Goal: Transaction & Acquisition: Purchase product/service

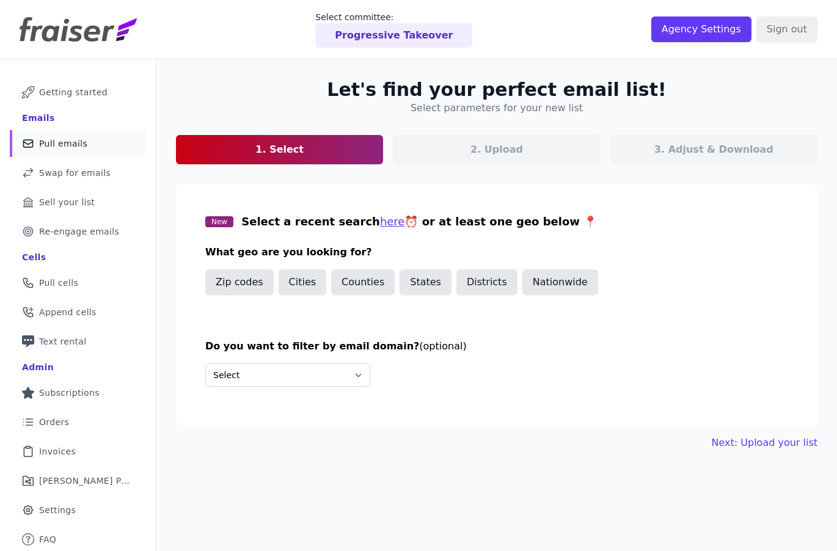
click at [419, 24] on div "Progressive Takeover" at bounding box center [393, 35] width 157 height 24
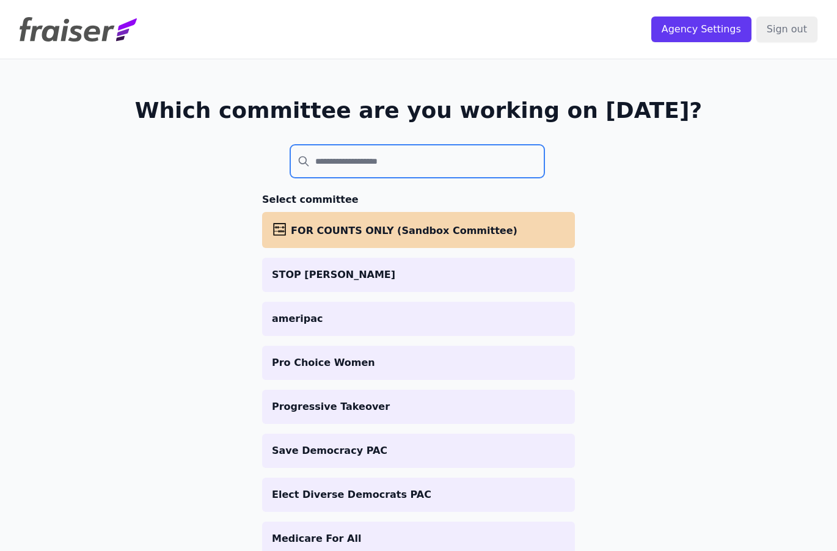
click at [369, 155] on input "search" at bounding box center [417, 161] width 254 height 33
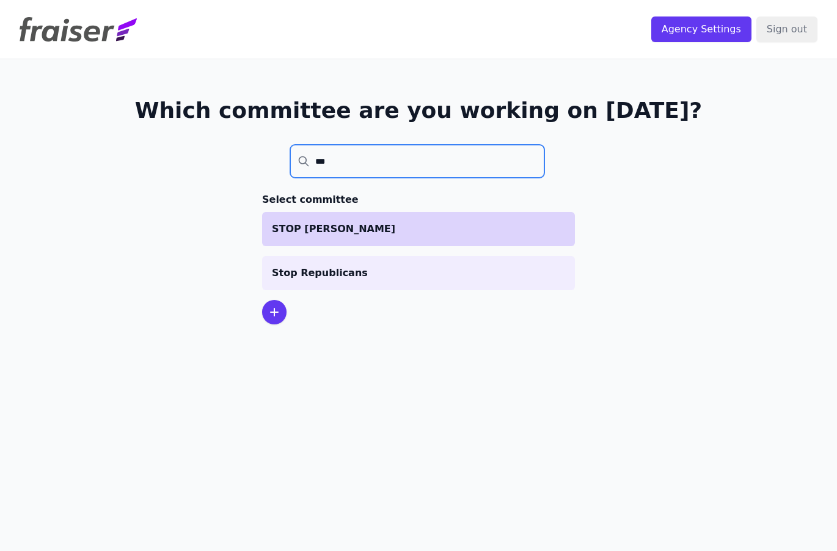
type input "***"
click at [337, 220] on li "STOP [PERSON_NAME]" at bounding box center [418, 229] width 313 height 34
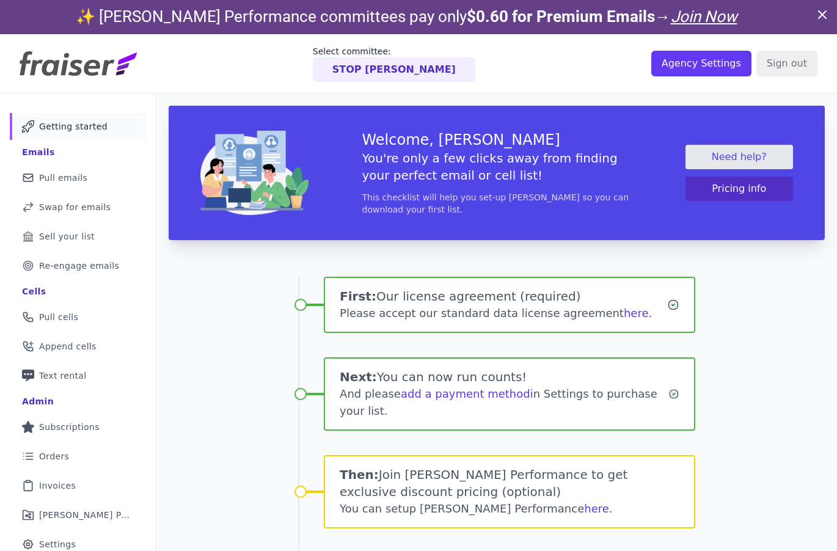
scroll to position [9, 0]
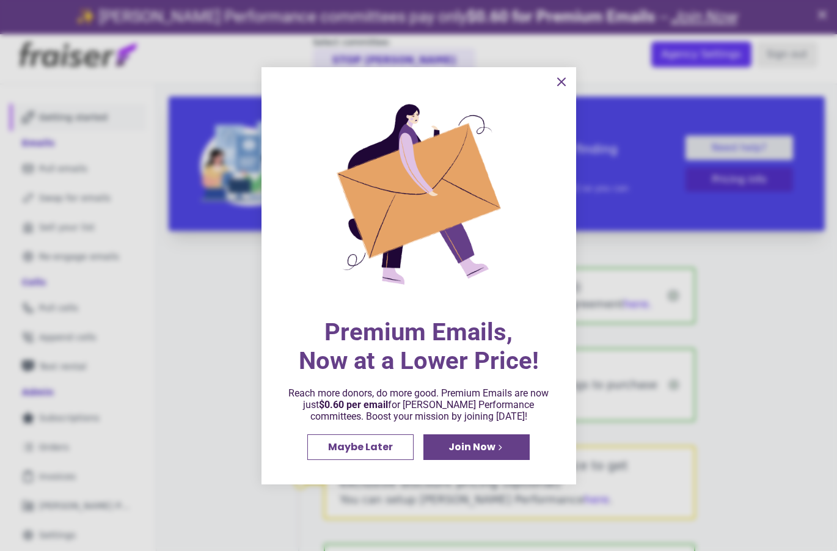
click at [339, 452] on span "Maybe Later" at bounding box center [360, 447] width 65 height 10
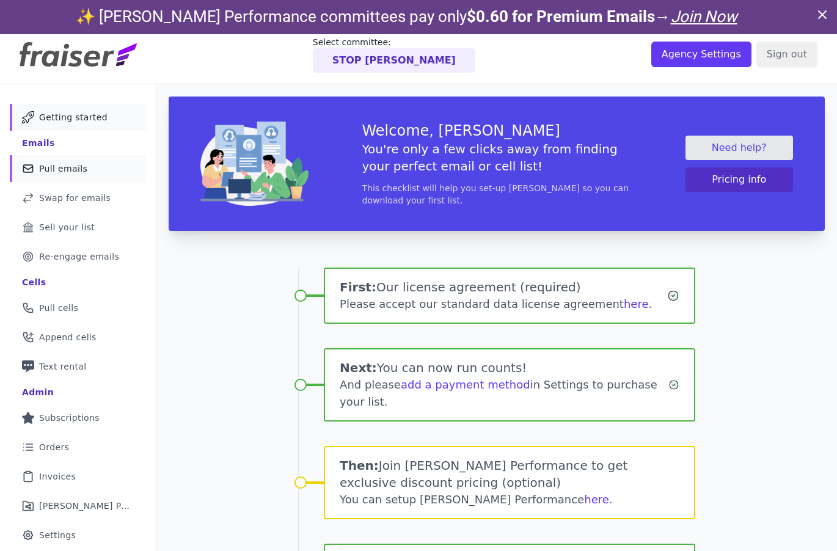
click at [69, 164] on span "Pull emails" at bounding box center [63, 168] width 48 height 12
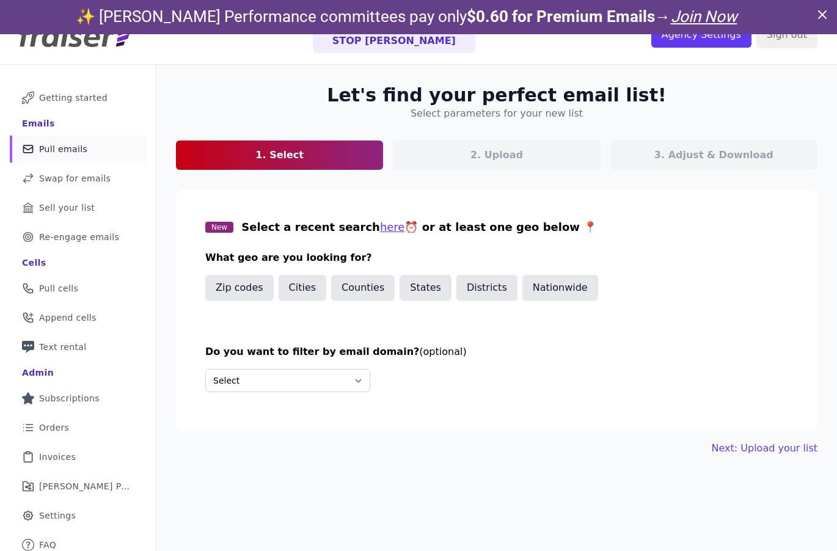
scroll to position [33, 0]
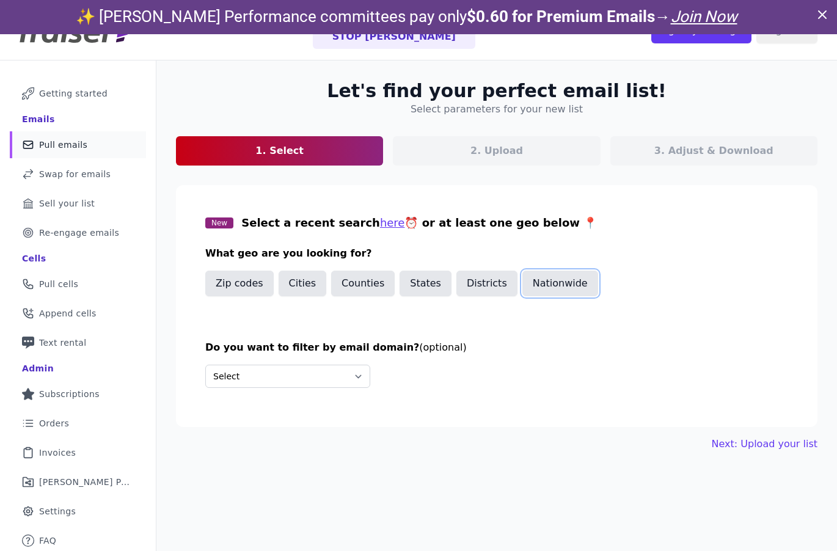
click at [548, 279] on button "Nationwide" at bounding box center [560, 283] width 76 height 26
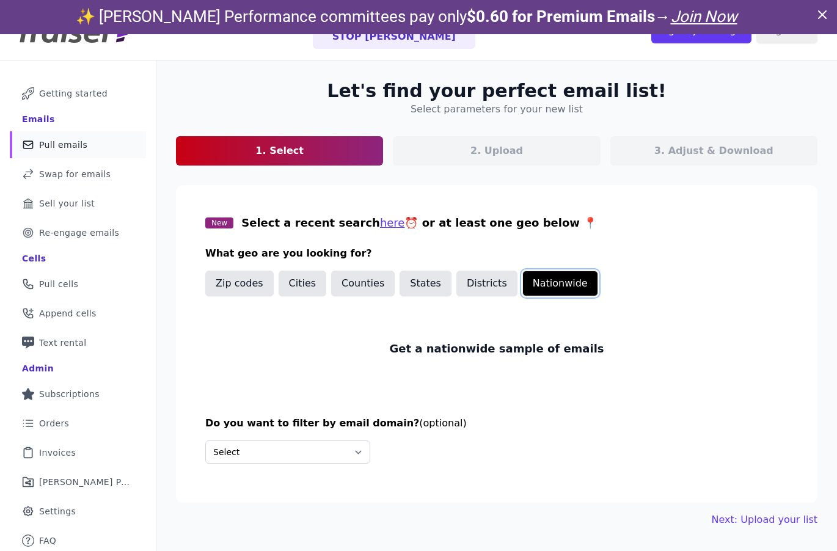
scroll to position [59, 0]
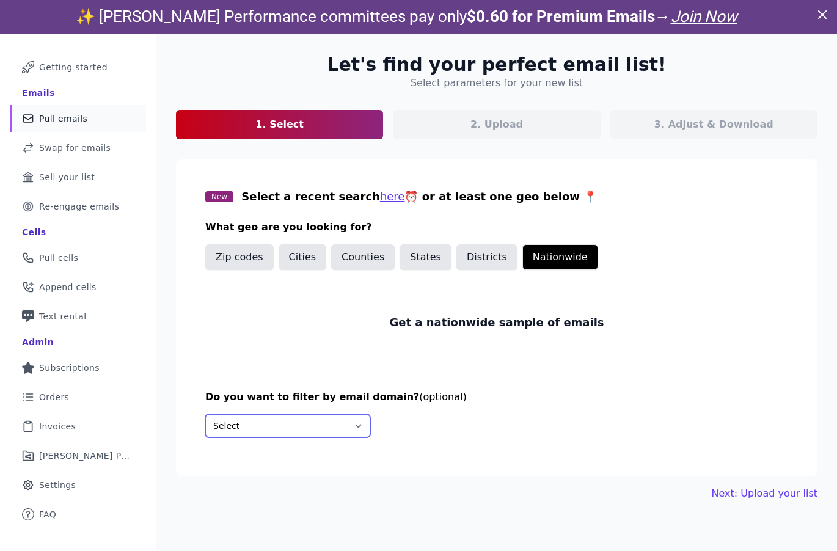
click at [305, 432] on select "Select Include only these domains Include none of these domains" at bounding box center [287, 425] width 165 height 23
select select "Exclude"
click at [205, 414] on select "Select Include only these domains Include none of these domains" at bounding box center [287, 425] width 165 height 23
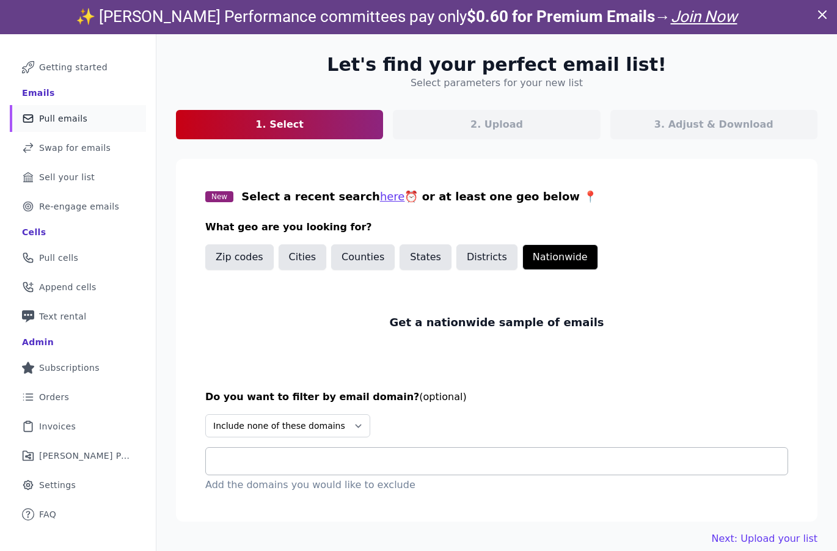
click at [256, 455] on input "text" at bounding box center [502, 461] width 572 height 15
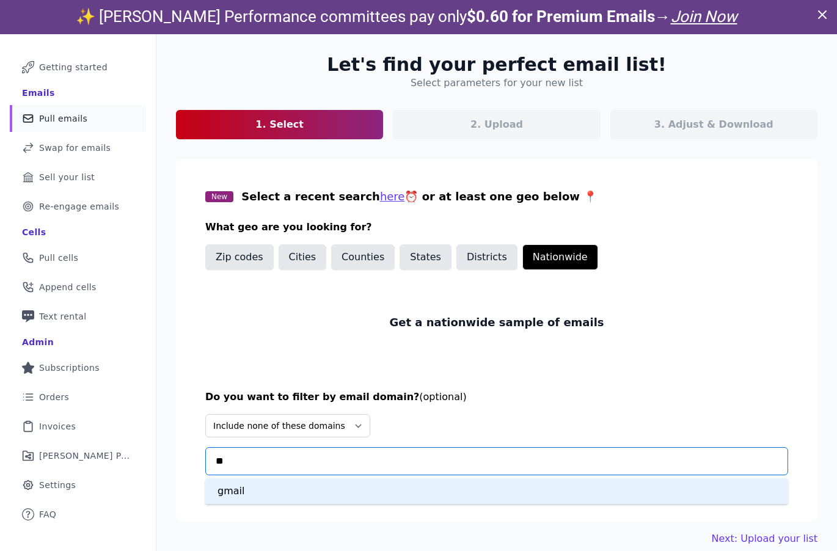
type input "***"
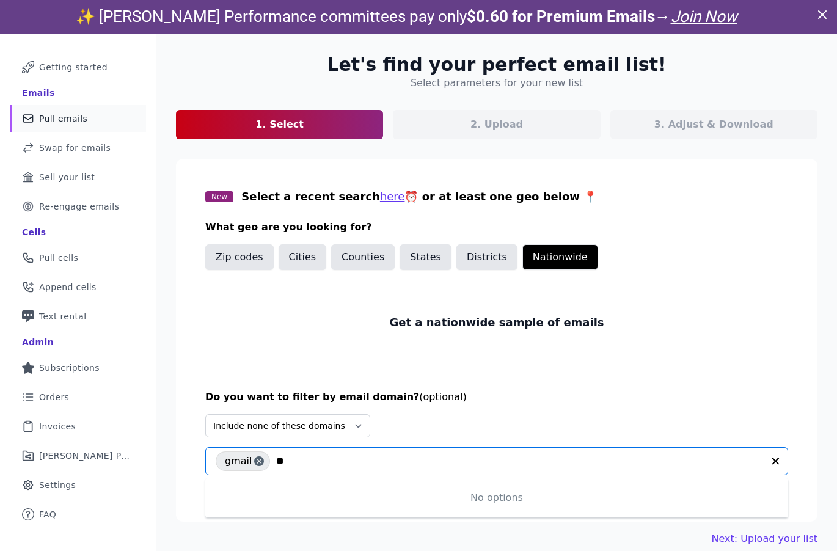
type input "*"
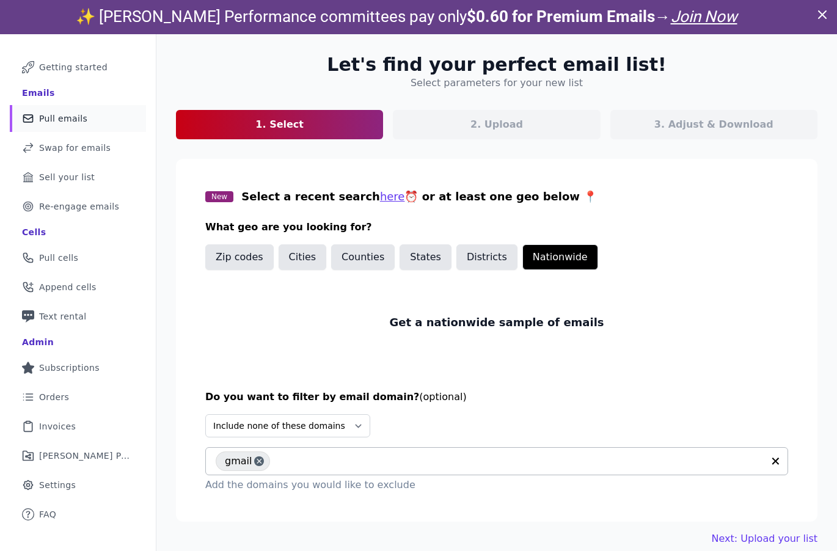
click at [337, 461] on input "text" at bounding box center [519, 461] width 487 height 15
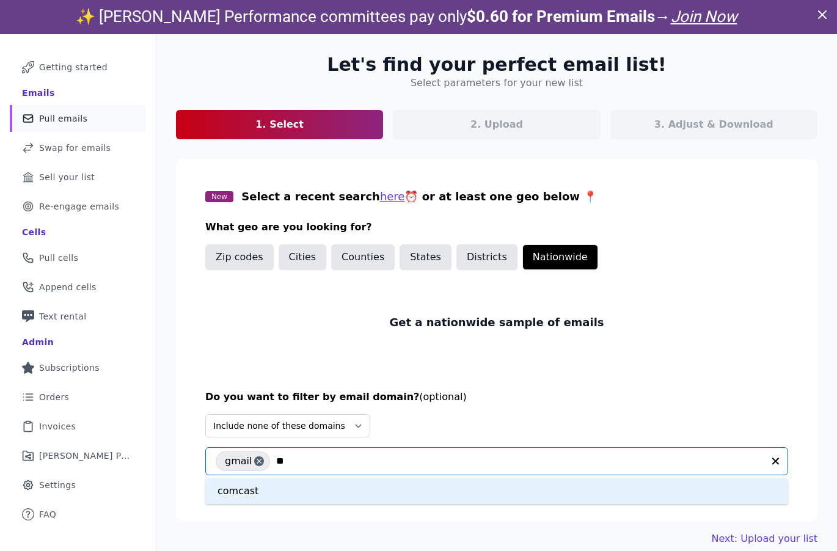
type input "***"
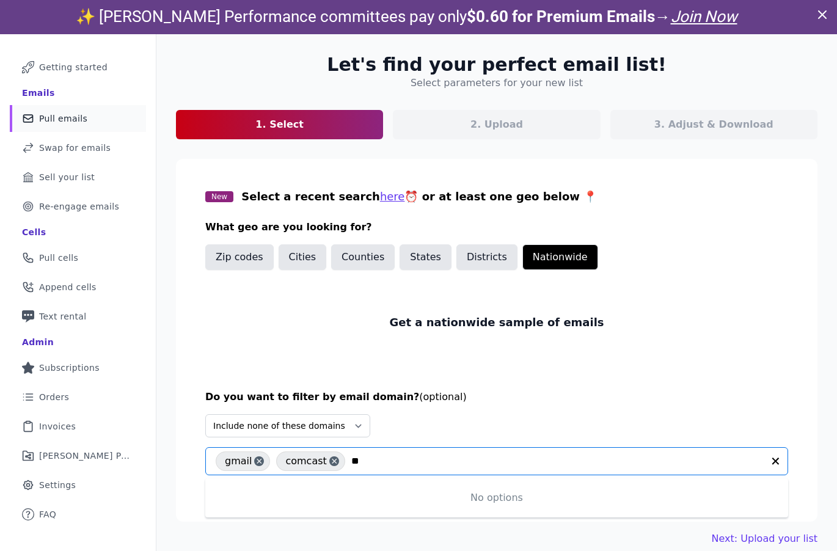
type input "***"
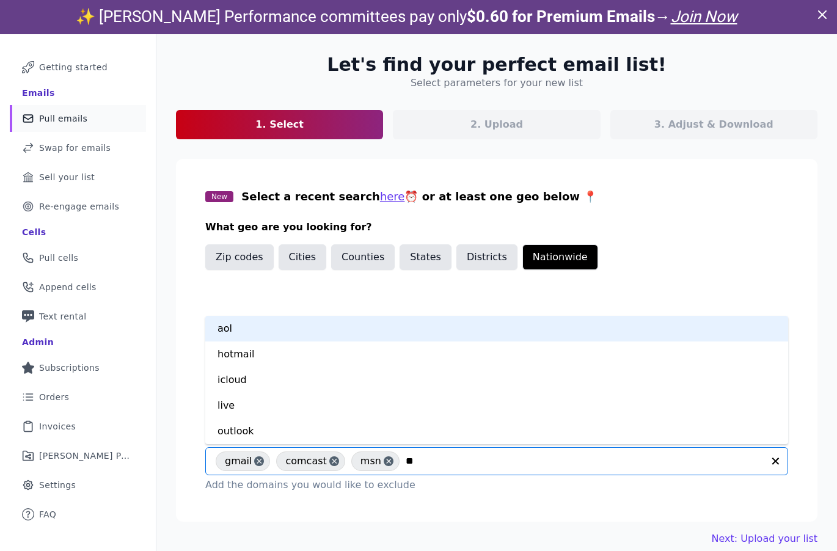
type input "***"
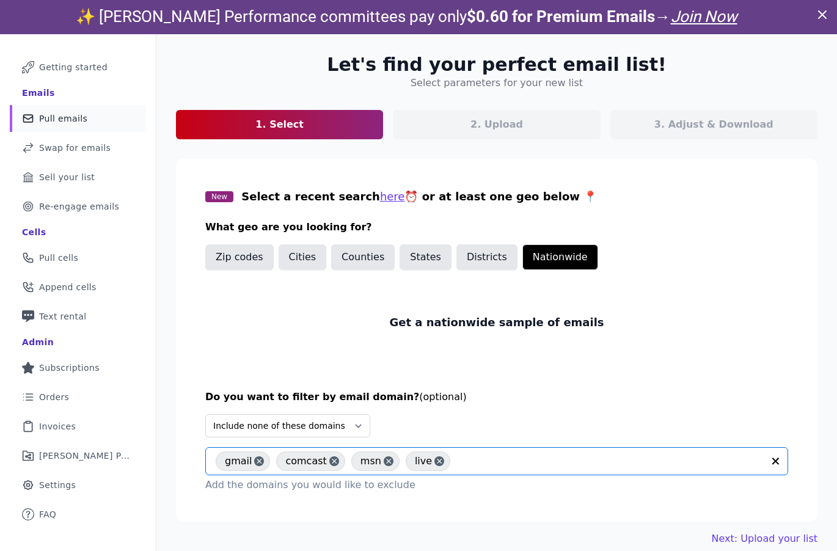
click at [478, 460] on input "text" at bounding box center [609, 461] width 307 height 15
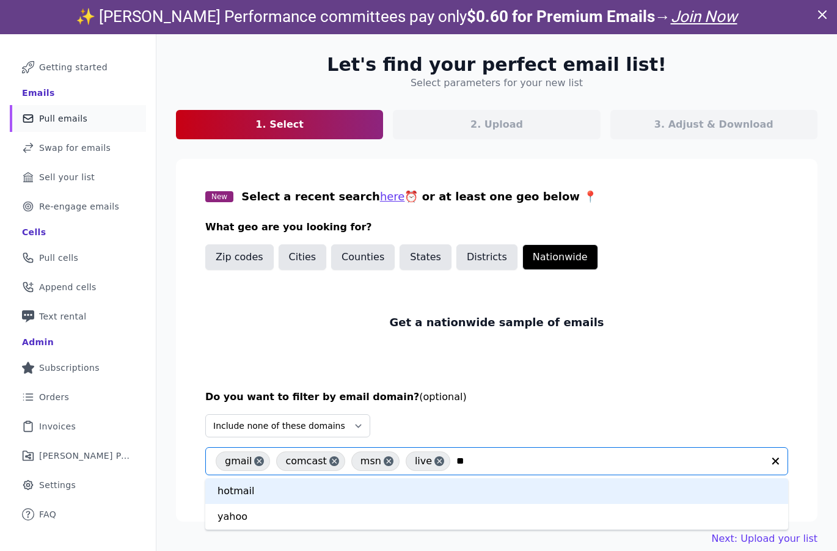
type input "***"
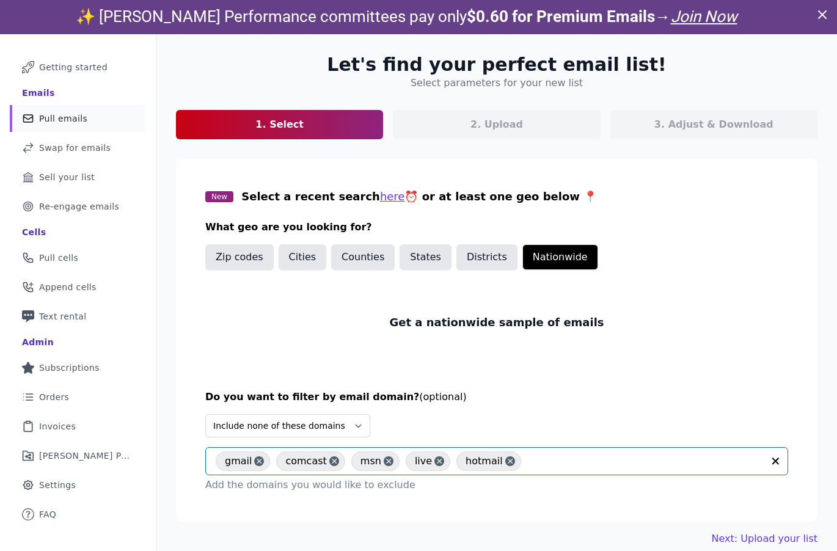
click at [511, 407] on div "Do you want to filter by email domain? (optional) Select Include only these dom…" at bounding box center [496, 441] width 583 height 103
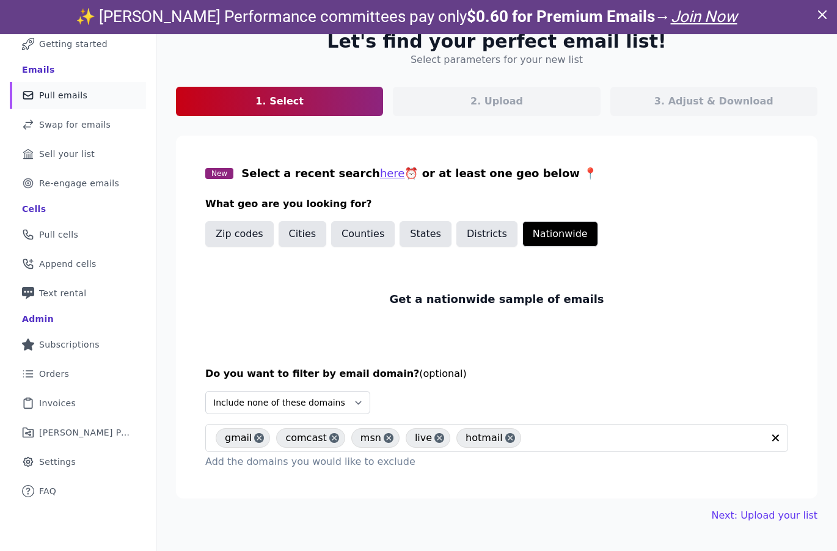
scroll to position [34, 0]
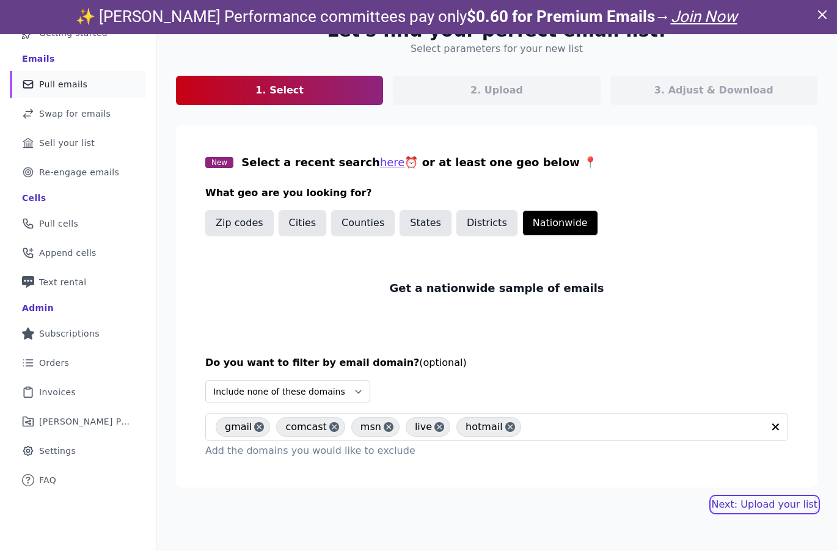
click at [769, 507] on link "Next: Upload your list" at bounding box center [764, 504] width 106 height 15
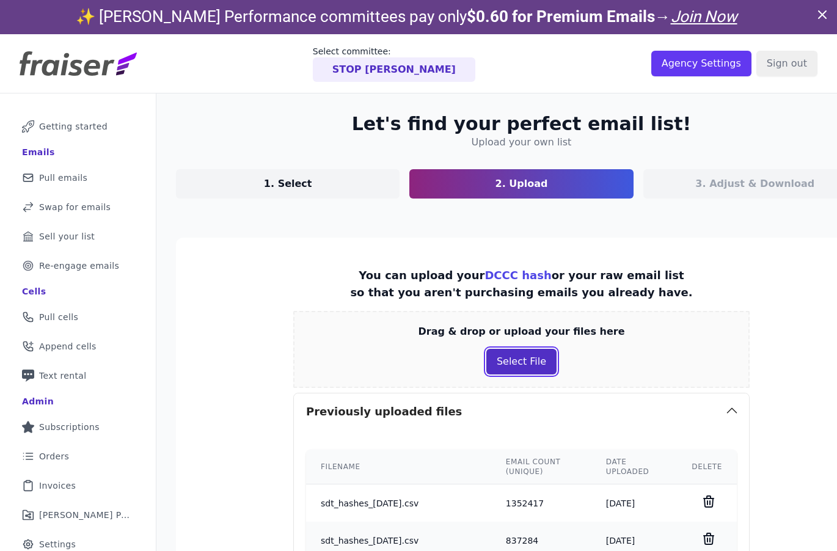
click at [504, 358] on button "Select File" at bounding box center [521, 362] width 70 height 26
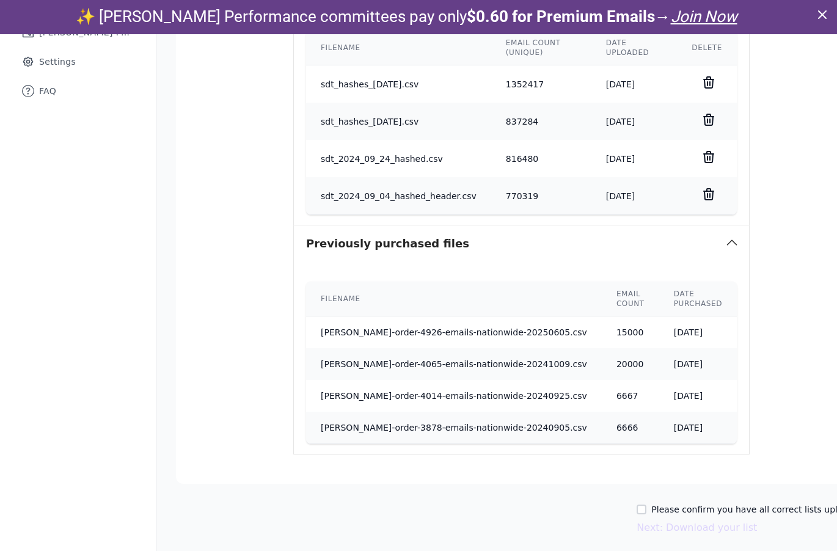
scroll to position [503, 0]
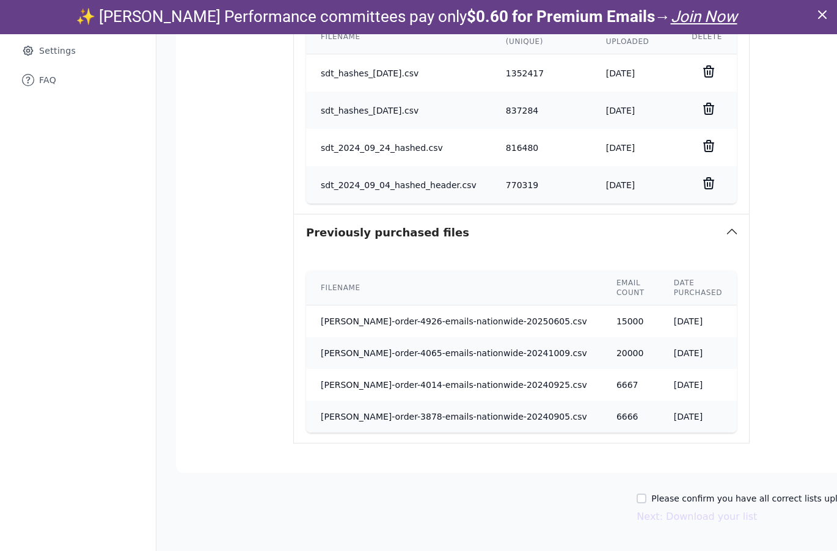
click at [651, 497] on label "Please confirm you have all correct lists uploaded." at bounding box center [759, 498] width 216 height 12
click at [636, 497] on input "Please confirm you have all correct lists uploaded." at bounding box center [641, 498] width 10 height 10
checkbox input "true"
click at [636, 519] on button "Next: Download your list" at bounding box center [696, 516] width 120 height 15
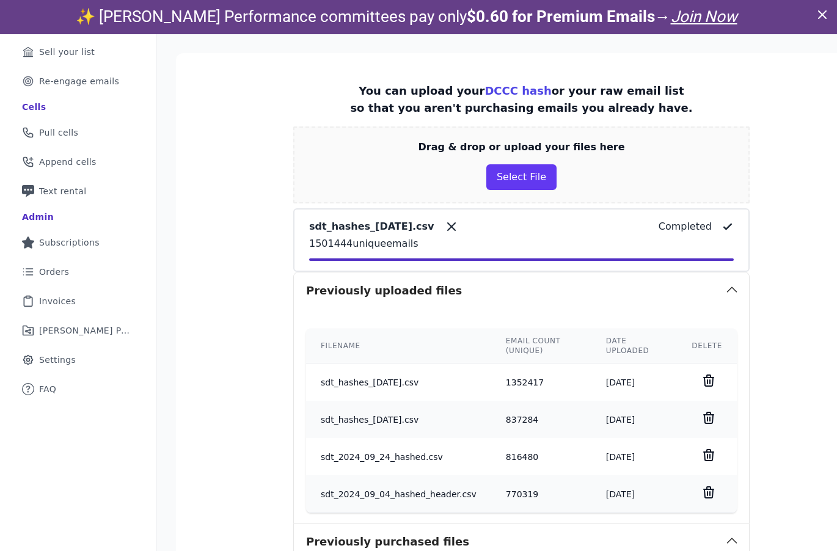
scroll to position [0, 0]
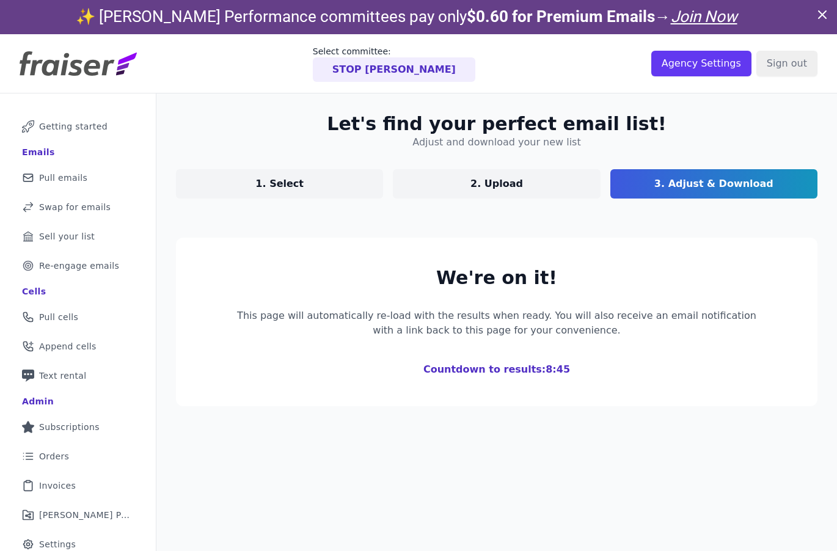
click at [819, 13] on icon at bounding box center [822, 14] width 15 height 15
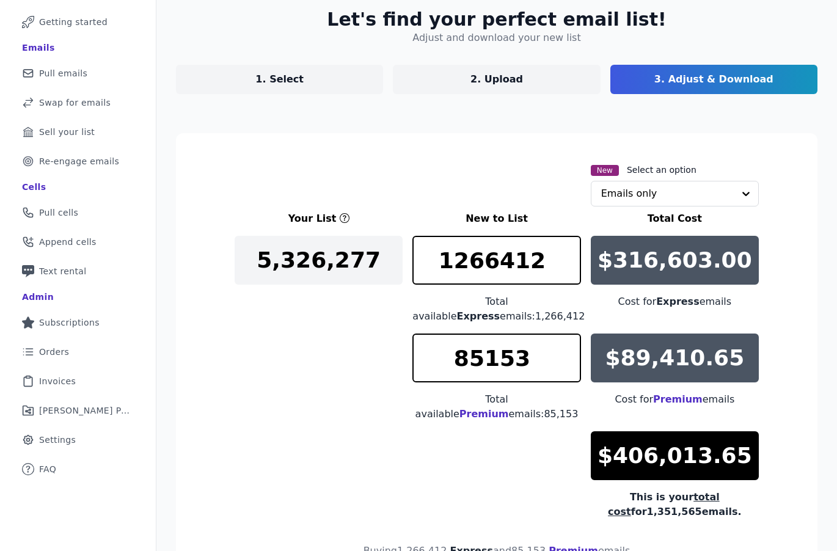
scroll to position [80, 0]
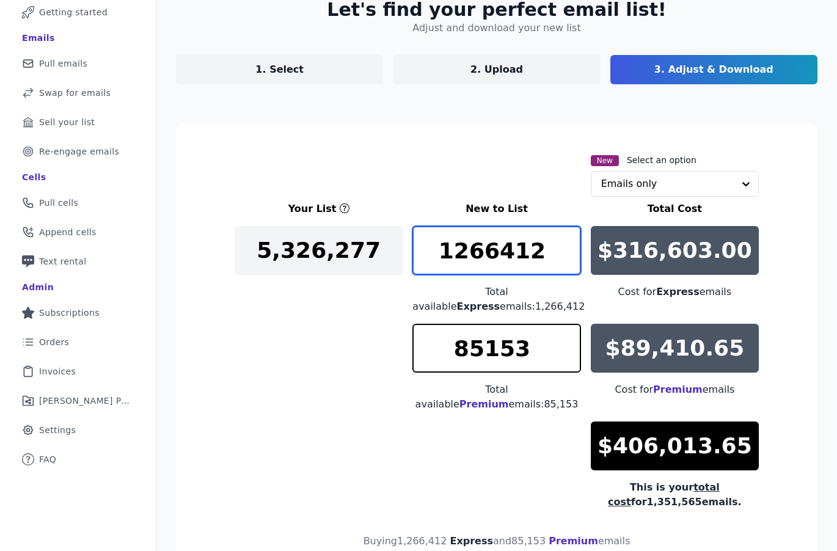
click at [491, 258] on input "1266412" at bounding box center [496, 250] width 168 height 49
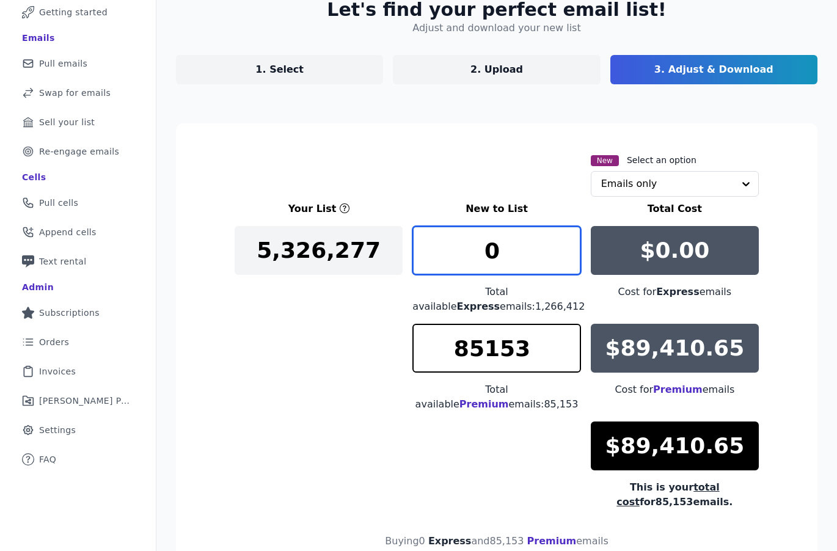
type input "0"
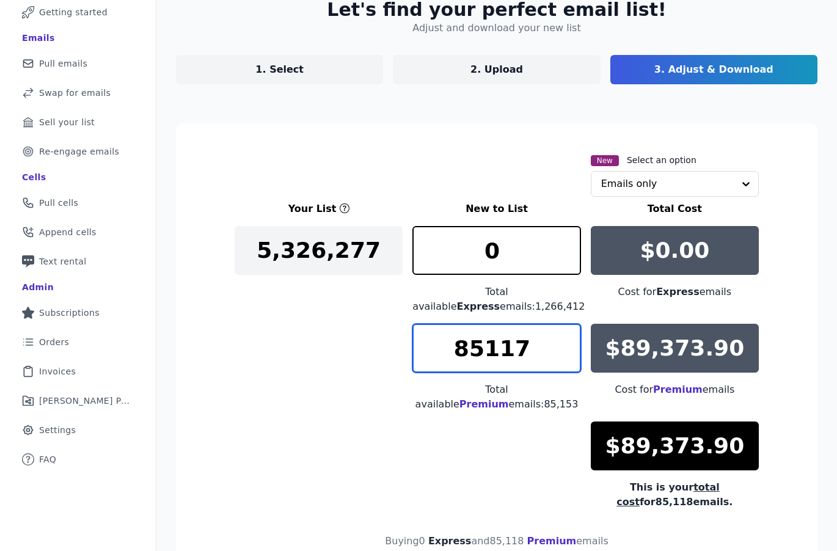
click at [568, 358] on input "85117" at bounding box center [496, 348] width 168 height 49
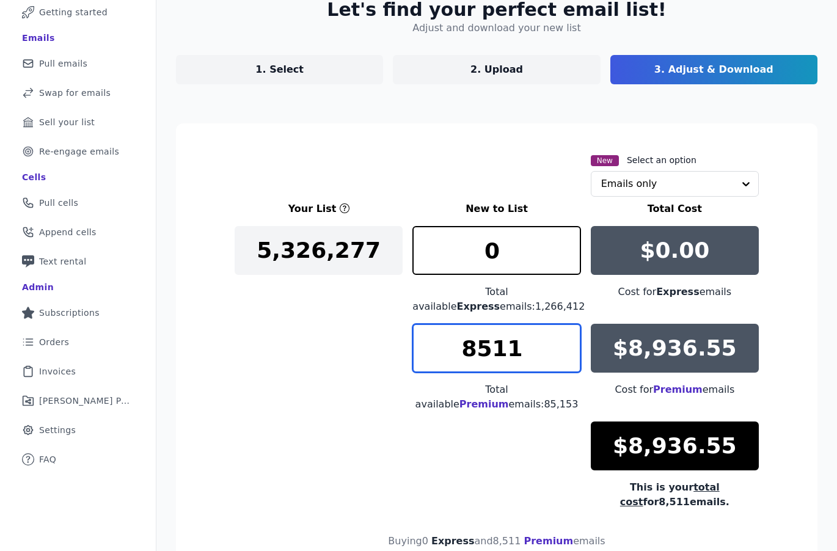
drag, startPoint x: 463, startPoint y: 350, endPoint x: 476, endPoint y: 350, distance: 12.8
click at [476, 350] on input "8511" at bounding box center [496, 348] width 168 height 49
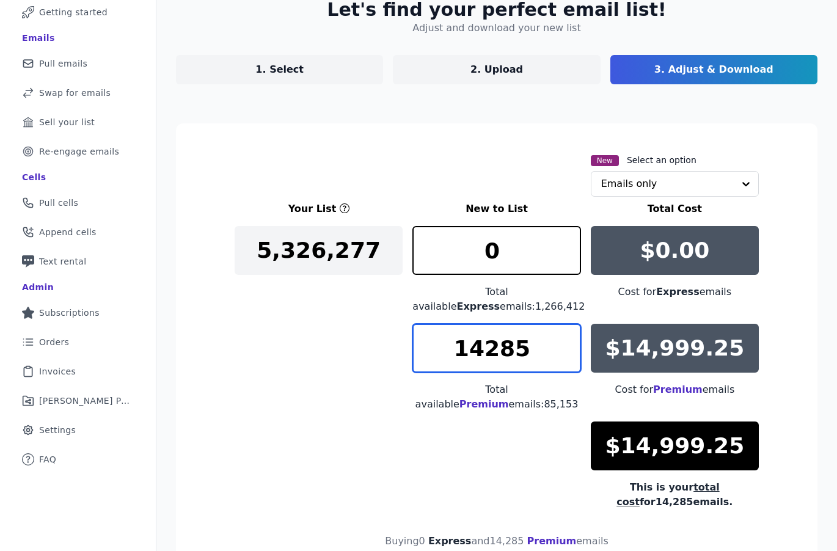
type input "14286"
click at [332, 356] on div "Your List New to List Total Cost 5,326,277 0 Total available Express emails: 1,…" at bounding box center [496, 355] width 524 height 308
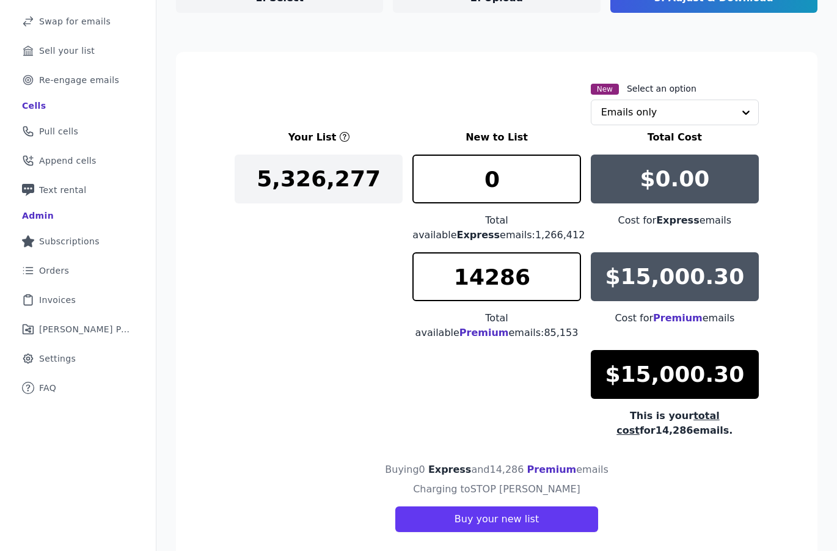
scroll to position [182, 0]
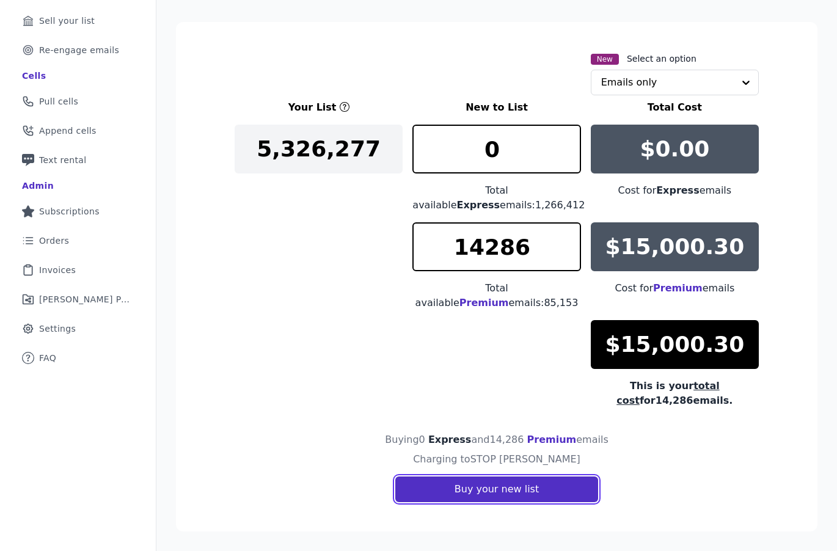
click at [437, 499] on button "Buy your new list" at bounding box center [496, 489] width 203 height 26
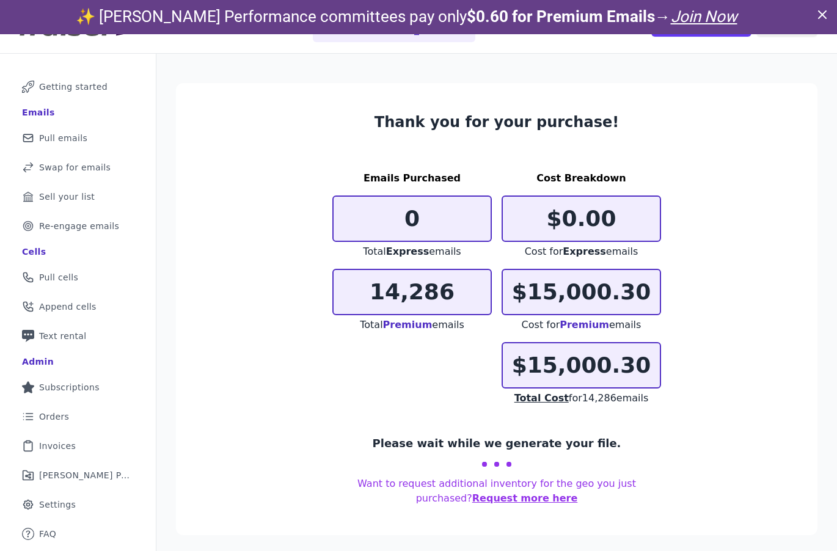
scroll to position [59, 0]
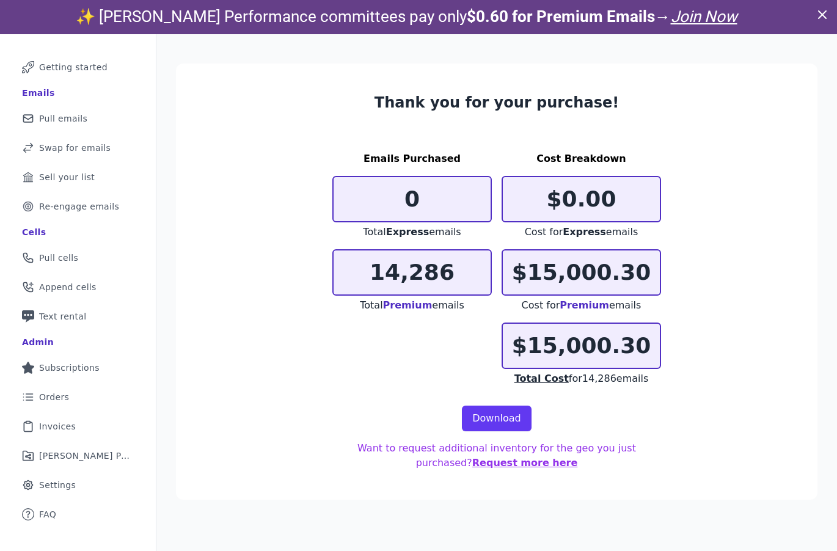
click at [391, 267] on p "14,286" at bounding box center [411, 272] width 157 height 24
copy p "14,286"
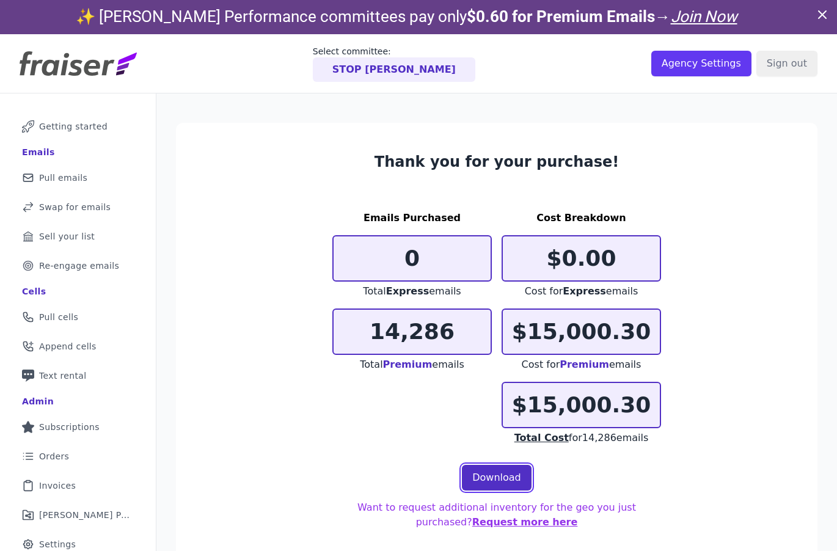
click at [476, 475] on link "Download" at bounding box center [497, 478] width 70 height 26
